Goal: Task Accomplishment & Management: Use online tool/utility

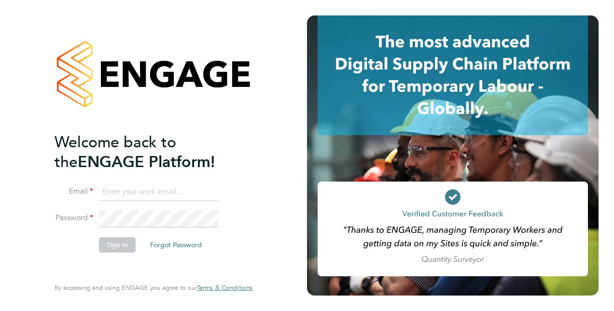
type input "[PERSON_NAME][EMAIL_ADDRESS][PERSON_NAME][DOMAIN_NAME]"
click at [108, 242] on button "Sign In" at bounding box center [117, 244] width 37 height 15
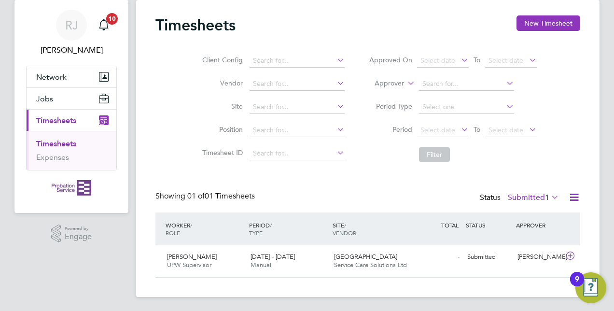
scroll to position [28, 0]
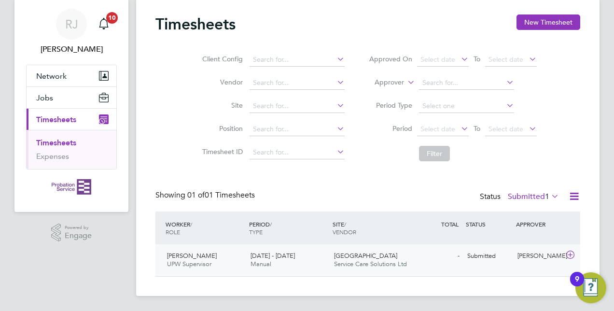
click at [279, 262] on div "22 - 28 Sep 2025 Manual" at bounding box center [289, 260] width 84 height 24
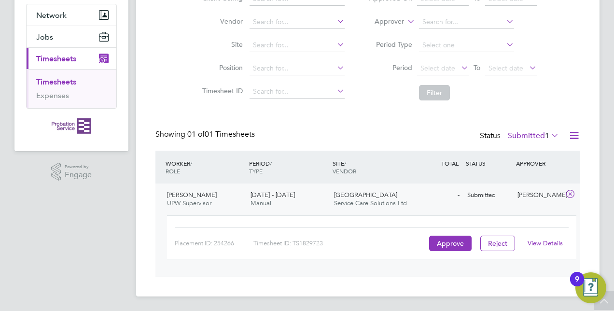
scroll to position [89, 0]
click at [56, 56] on span "Timesheets" at bounding box center [56, 58] width 40 height 9
click at [553, 242] on link "View Details" at bounding box center [545, 243] width 35 height 8
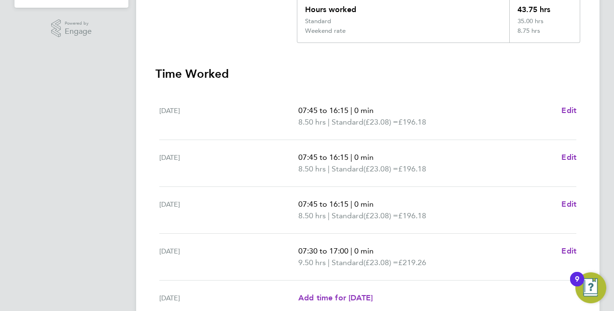
scroll to position [232, 0]
click at [573, 70] on h3 "Time Worked" at bounding box center [368, 74] width 425 height 15
click at [609, 133] on div "RJ Roderick Jones Notifications 10 Applications: Network Sites Jobs Placements …" at bounding box center [307, 125] width 614 height 715
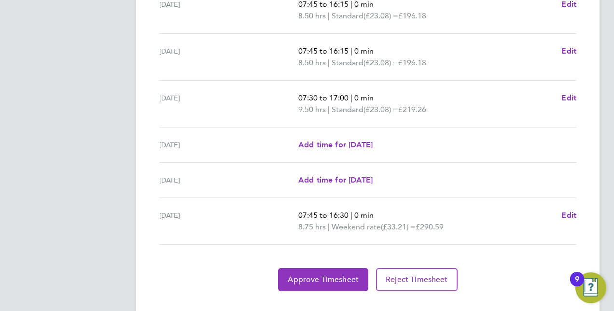
scroll to position [386, 0]
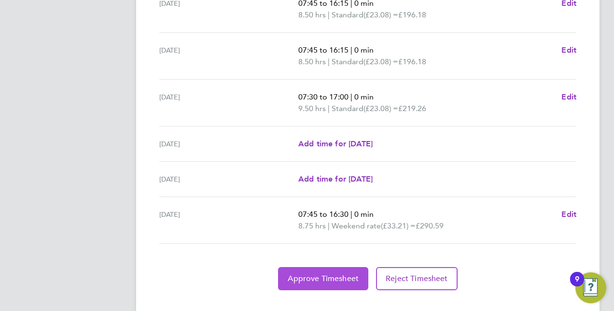
click at [319, 275] on span "Approve Timesheet" at bounding box center [323, 279] width 71 height 10
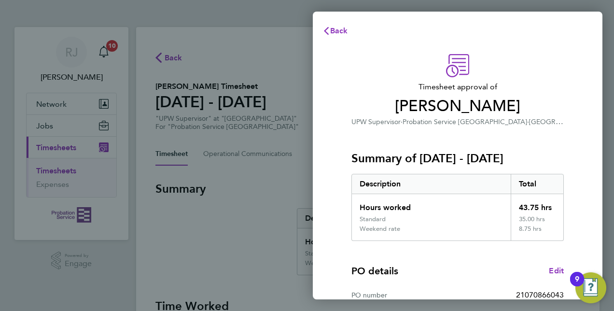
click at [512, 274] on div "PO details Edit" at bounding box center [458, 271] width 213 height 14
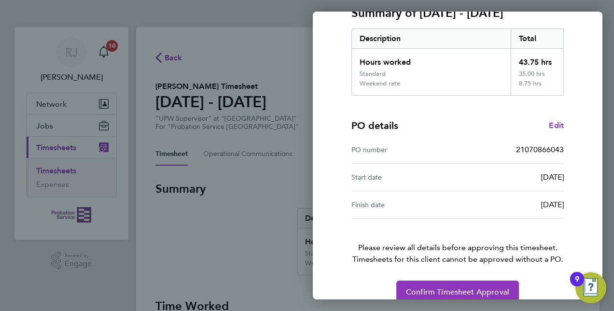
scroll to position [160, 0]
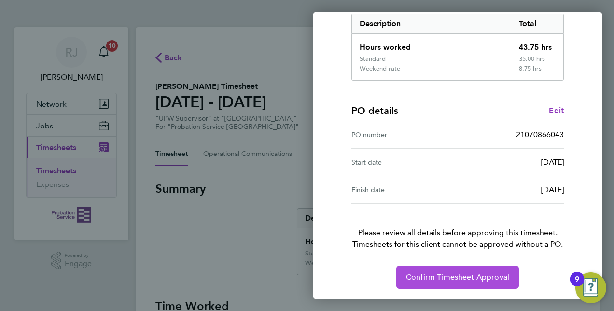
click at [443, 279] on span "Confirm Timesheet Approval" at bounding box center [457, 277] width 103 height 10
